Goal: Information Seeking & Learning: Learn about a topic

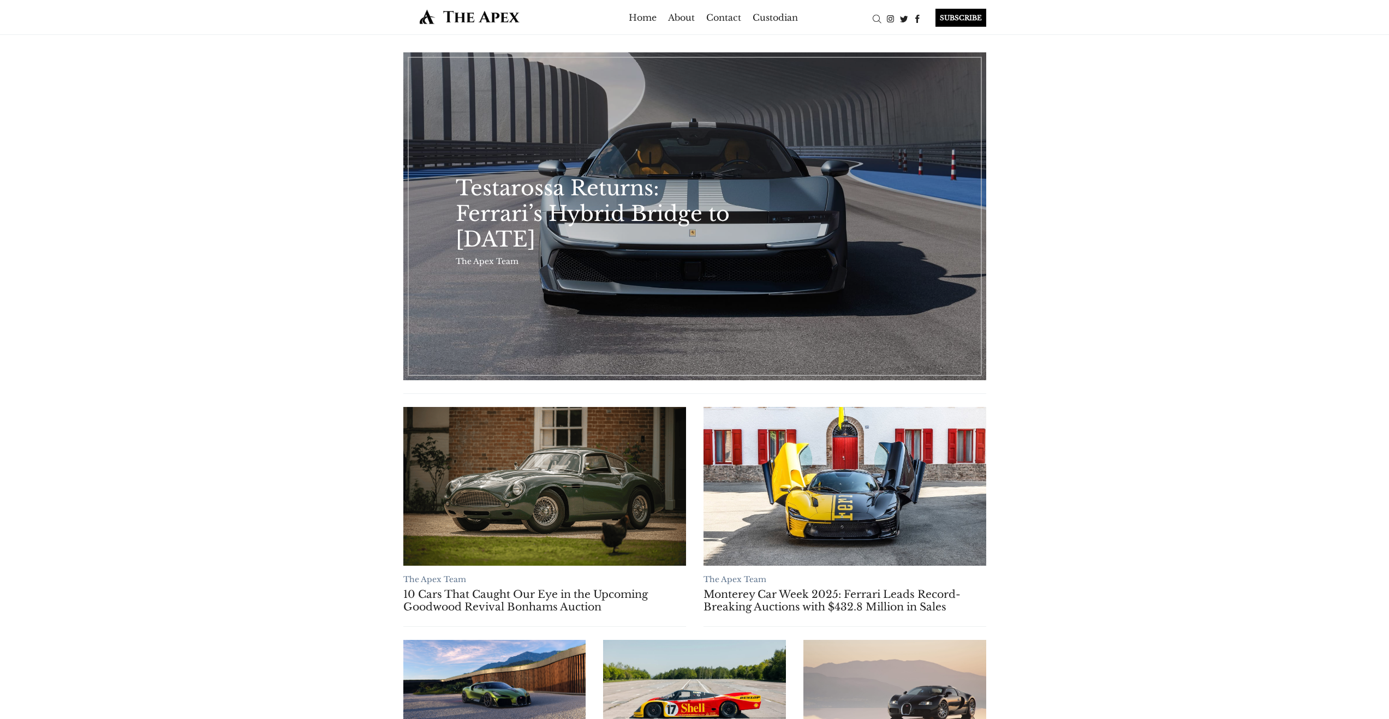
click at [608, 176] on link "Testarossa Returns: Ferrari’s Hybrid Bridge to [DATE]" at bounding box center [601, 213] width 291 height 77
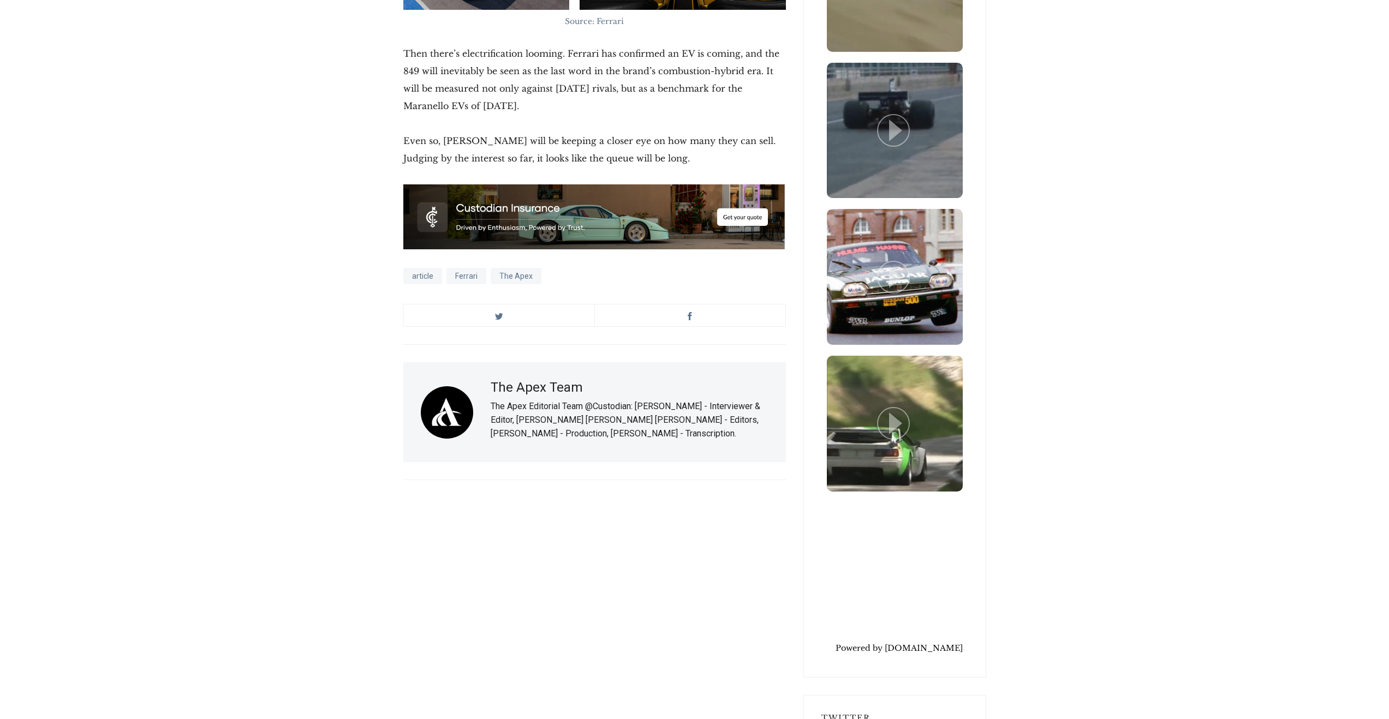
scroll to position [2246, 0]
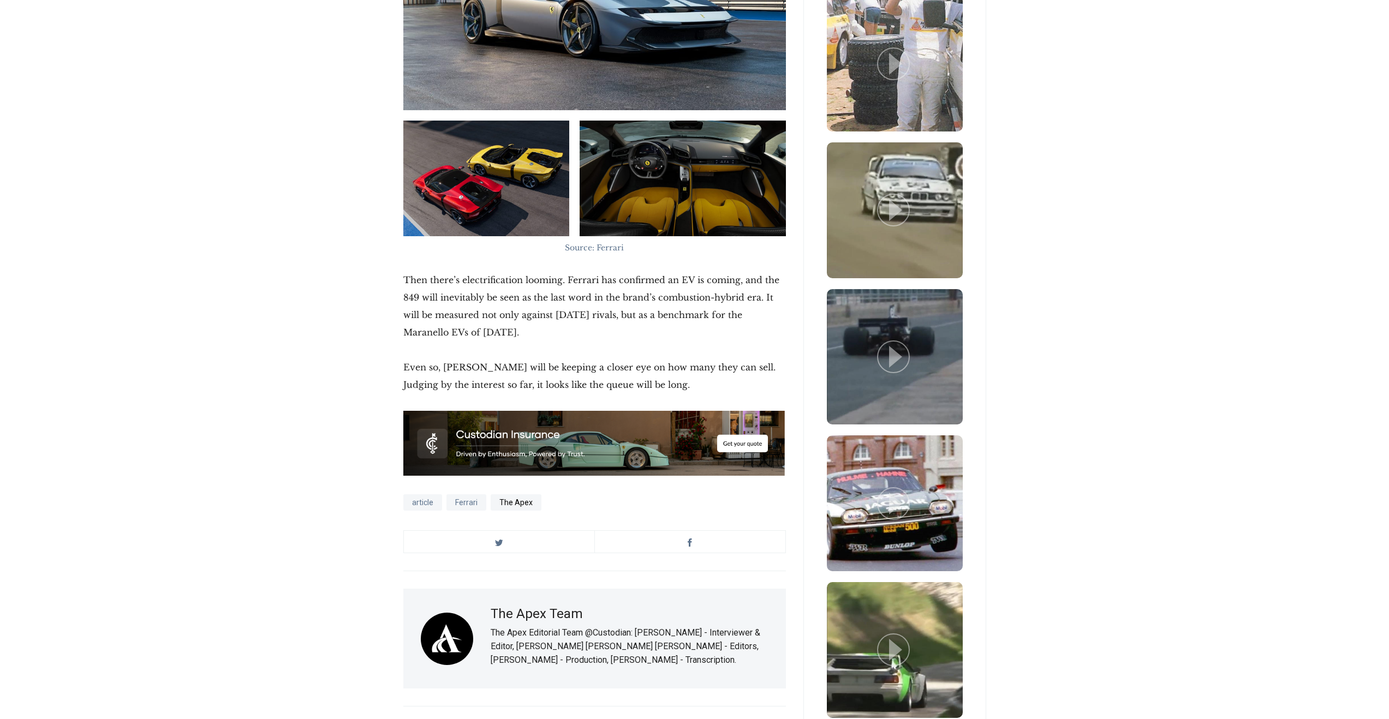
click at [527, 494] on link "The Apex" at bounding box center [516, 502] width 51 height 16
